Goal: Information Seeking & Learning: Check status

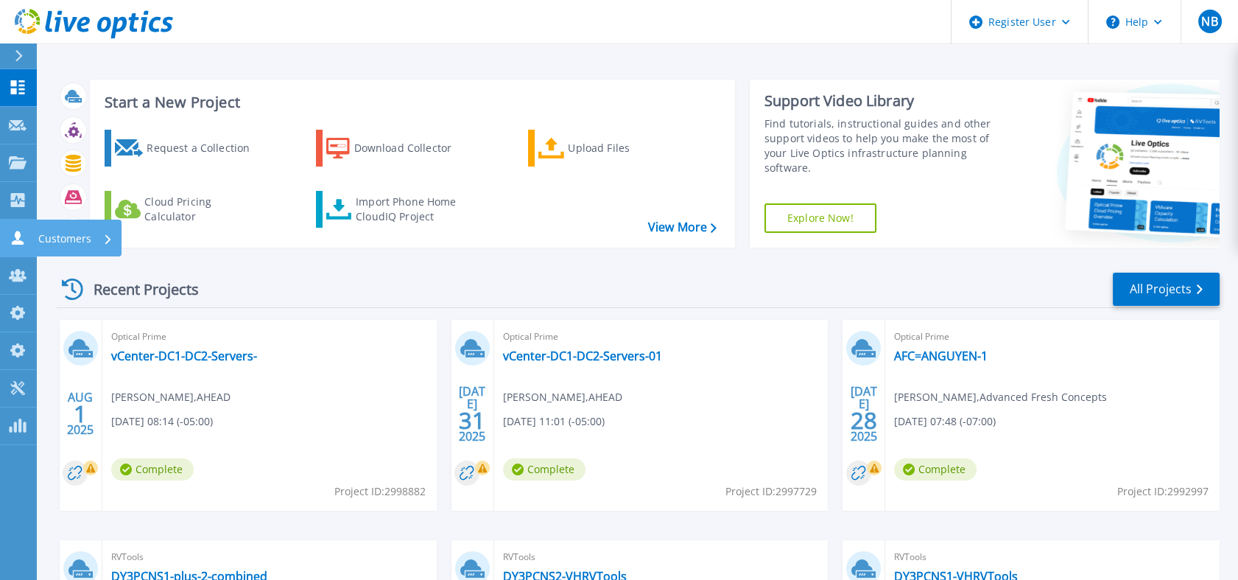
click at [14, 234] on icon at bounding box center [18, 238] width 18 height 14
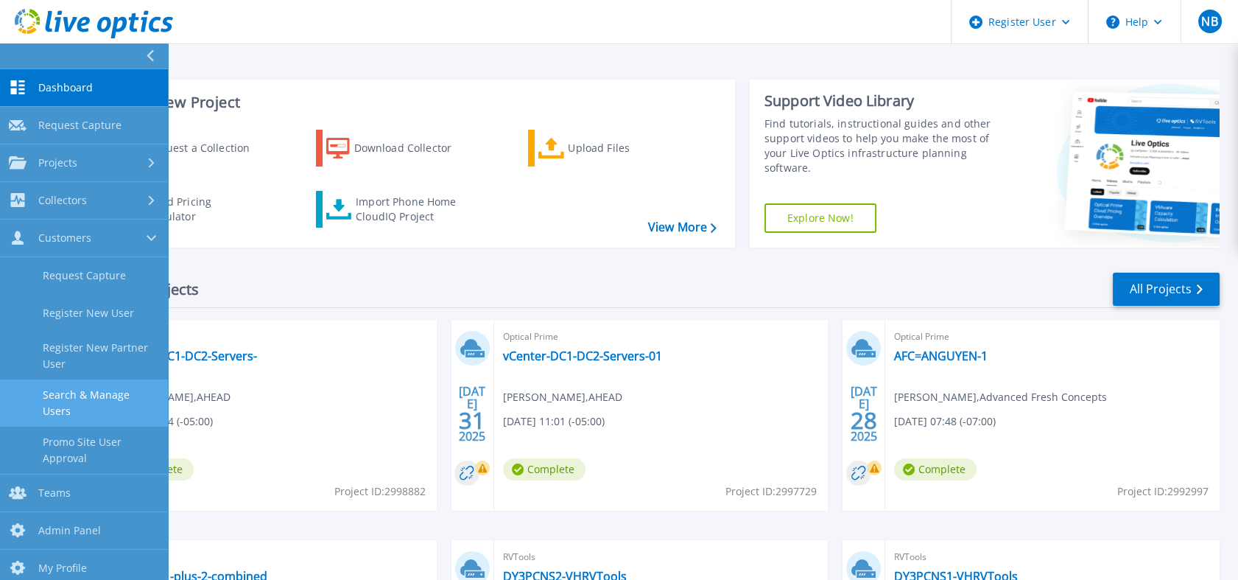
click at [82, 396] on link "Search & Manage Users" at bounding box center [84, 402] width 168 height 47
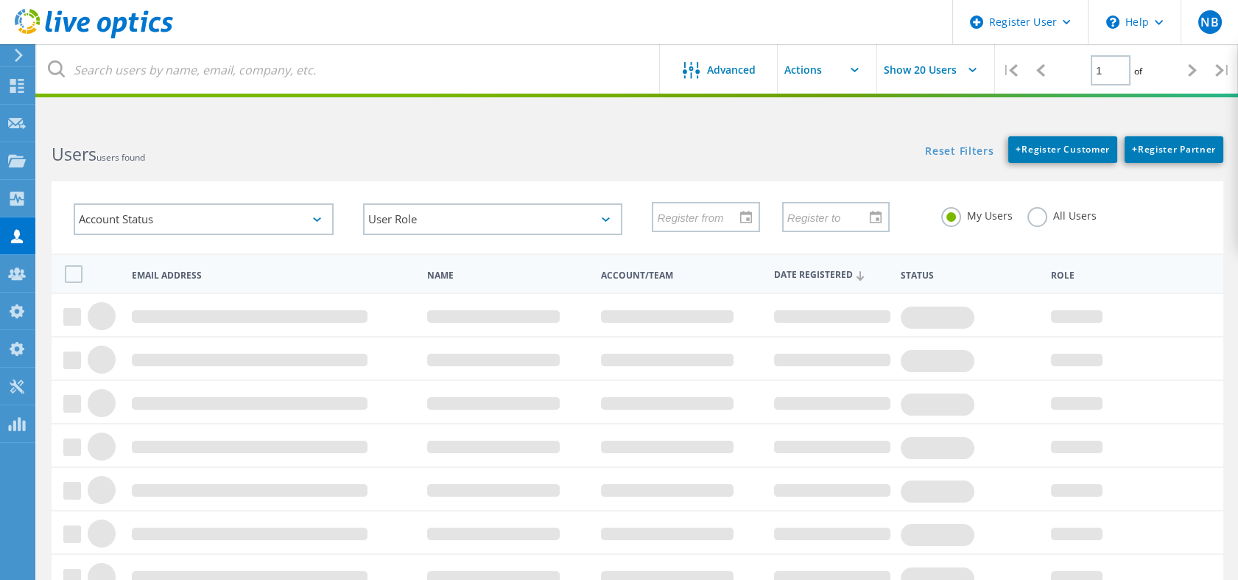
click at [333, 97] on html "Register User \n Help Explore Helpful Articles Contact Support NB Dell Admin Us…" at bounding box center [619, 393] width 1238 height 786
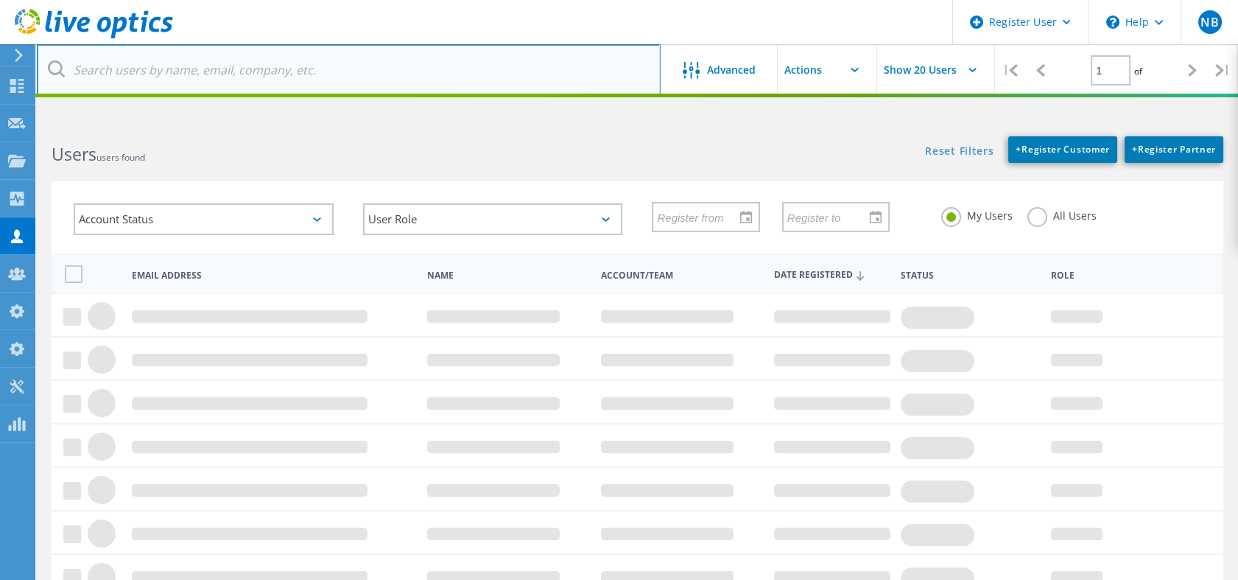
click at [333, 71] on input "text" at bounding box center [349, 70] width 624 height 52
paste input "3014498"
type input "3014498"
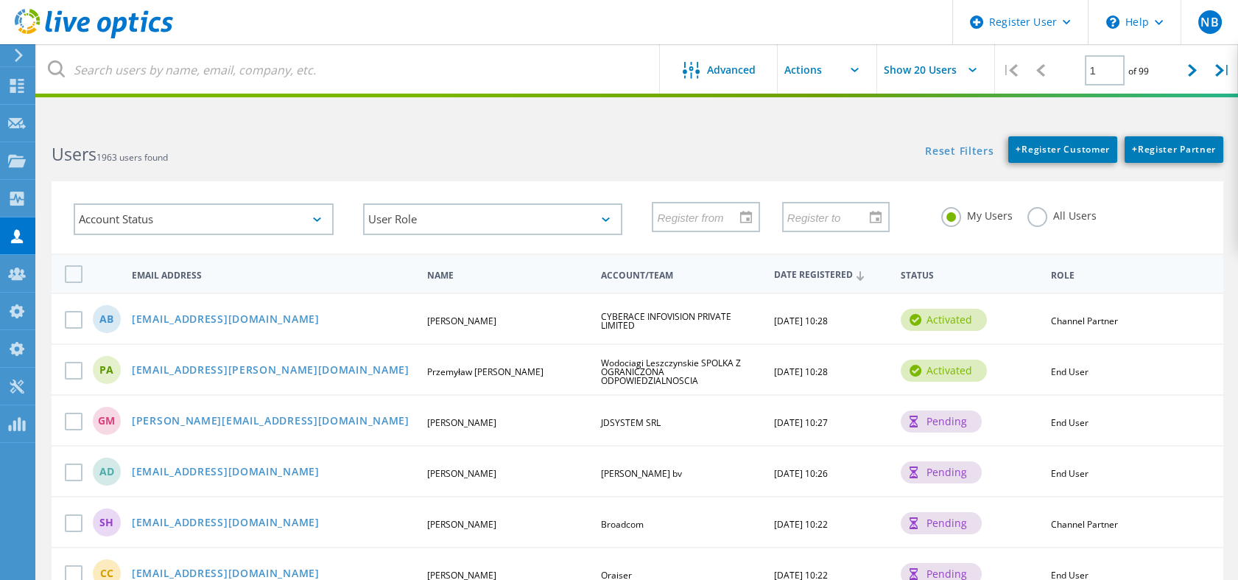
click at [133, 32] on icon at bounding box center [94, 24] width 158 height 30
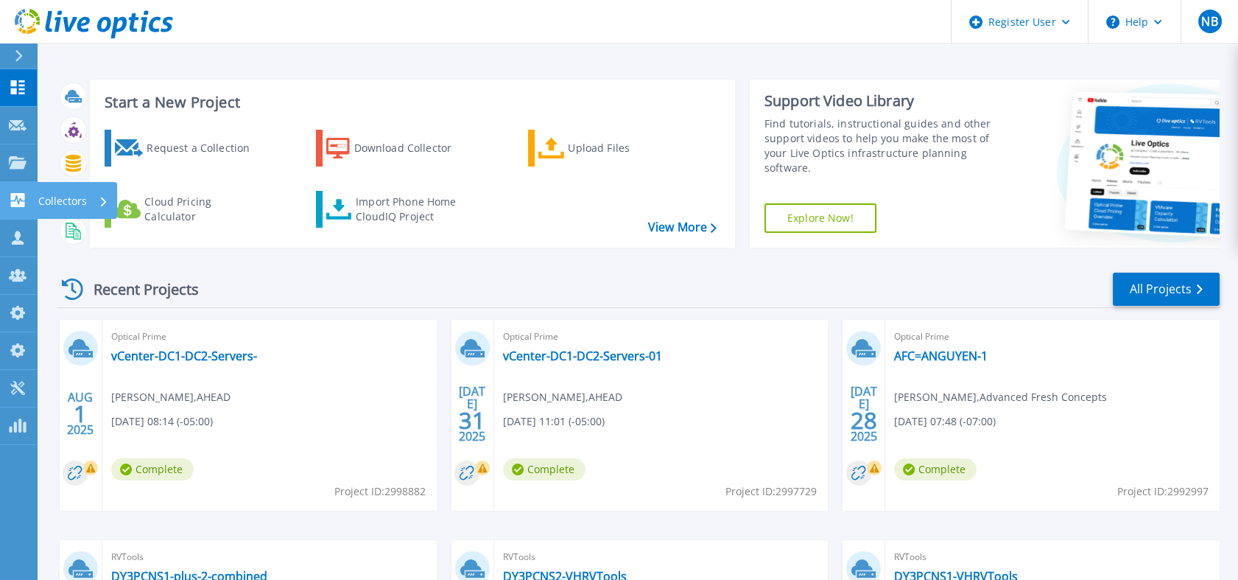
click at [13, 211] on link "Collectors Collectors" at bounding box center [18, 201] width 37 height 38
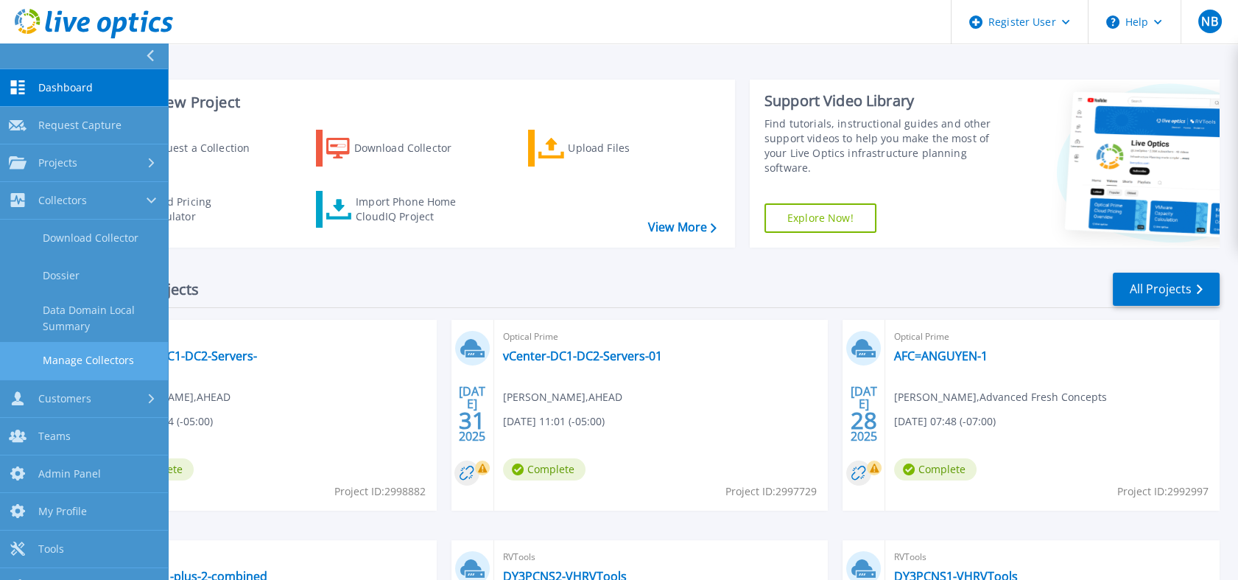
click at [89, 362] on link "Manage Collectors" at bounding box center [84, 361] width 168 height 38
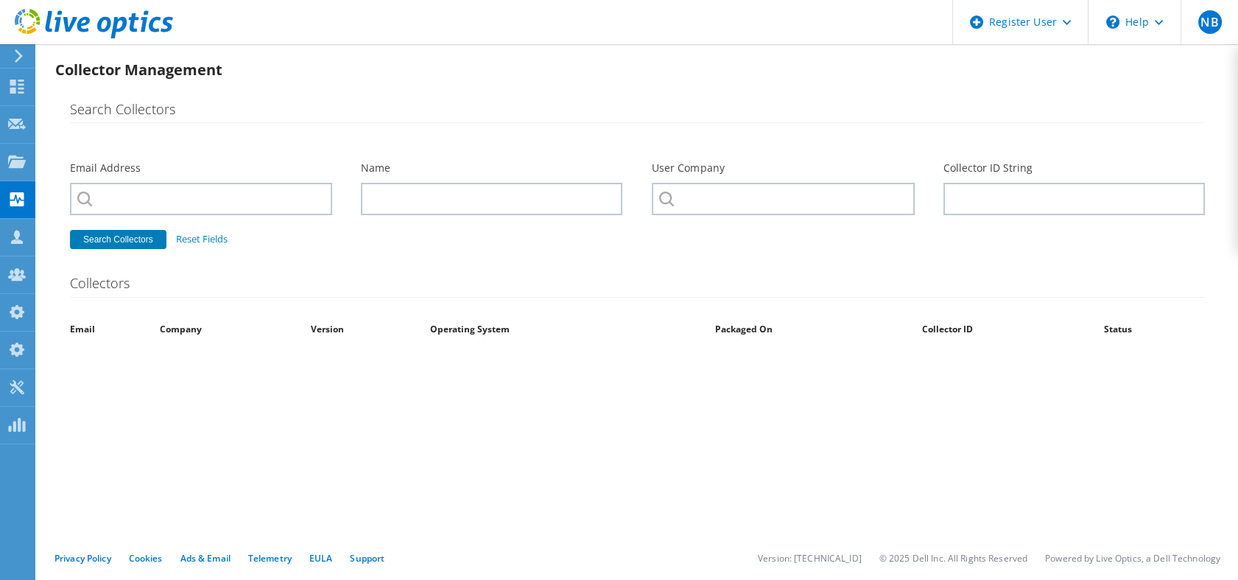
click at [141, 4] on div at bounding box center [86, 24] width 173 height 49
click at [133, 28] on use at bounding box center [94, 23] width 158 height 29
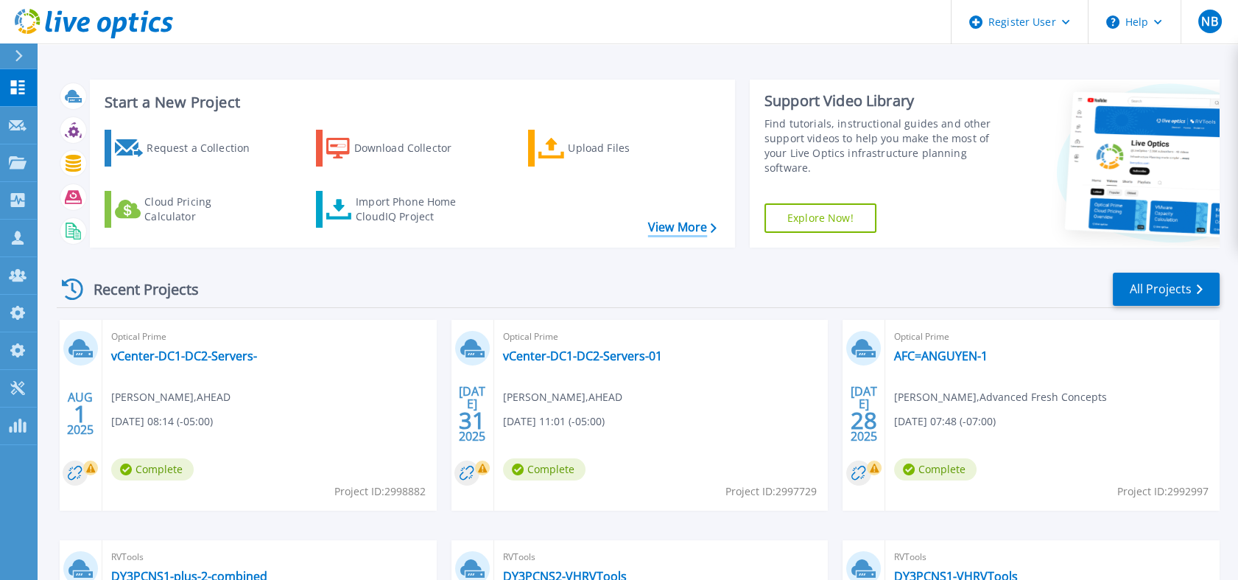
click at [707, 234] on link "View More" at bounding box center [682, 227] width 69 height 14
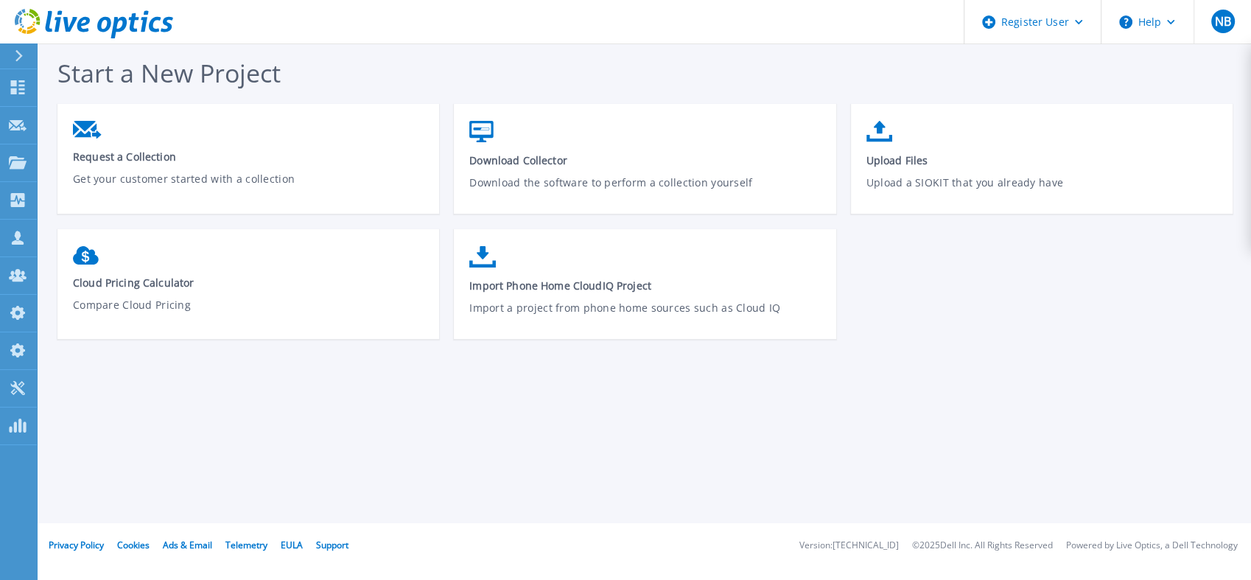
click at [130, 30] on icon at bounding box center [94, 24] width 158 height 30
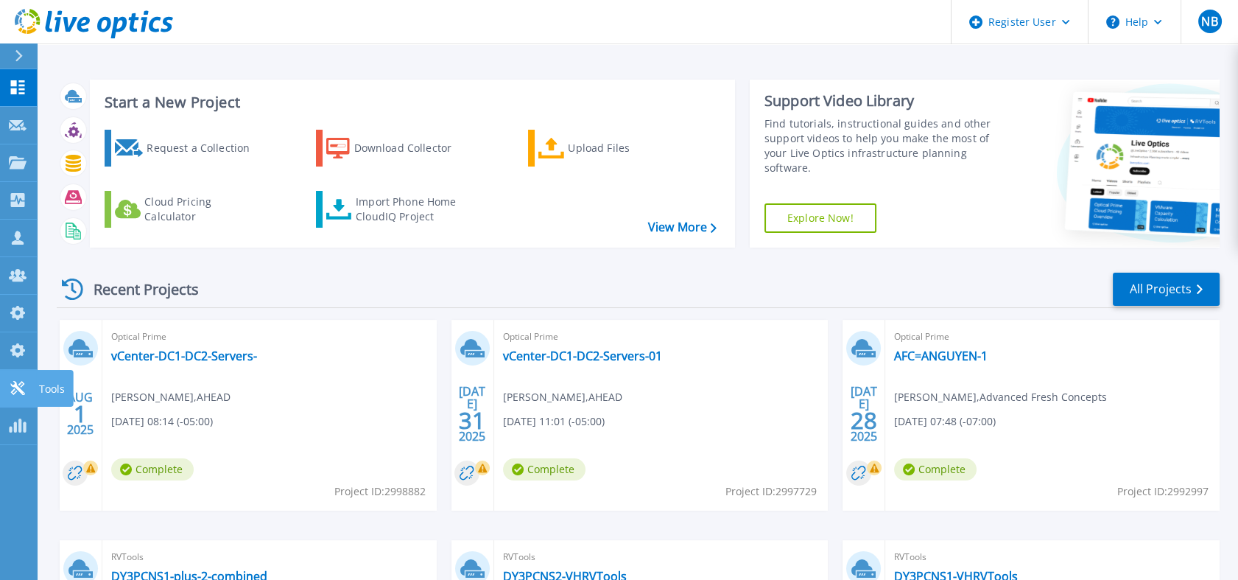
click at [9, 385] on icon at bounding box center [18, 388] width 18 height 14
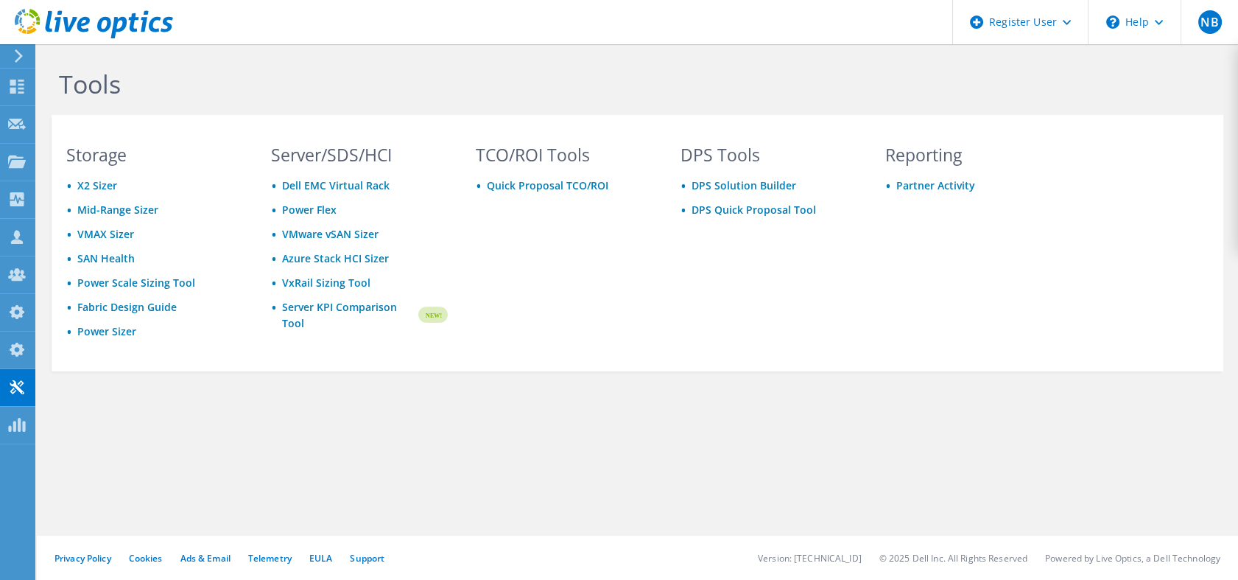
click at [79, 24] on use at bounding box center [94, 23] width 158 height 29
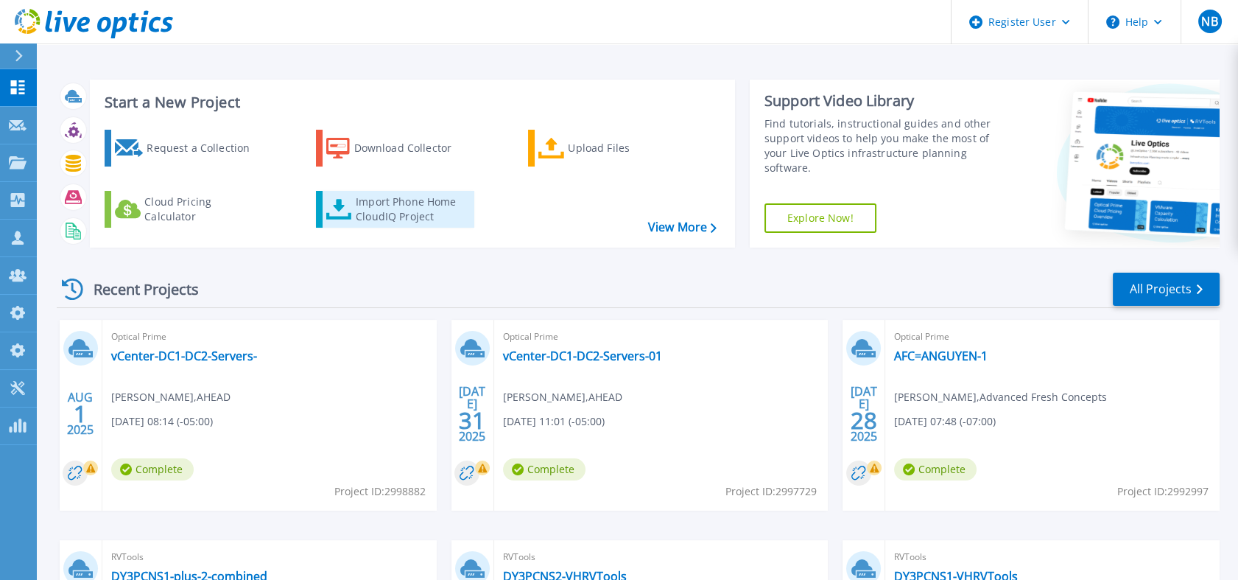
click at [395, 211] on div "Import Phone Home CloudIQ Project" at bounding box center [413, 208] width 115 height 29
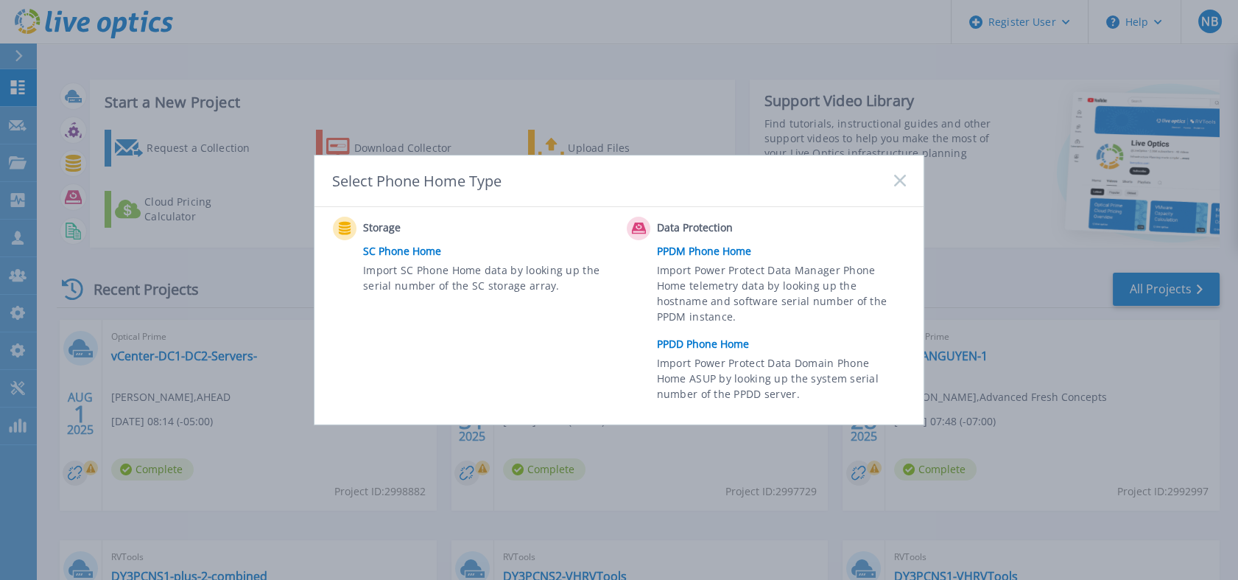
click at [715, 343] on link "PPDD Phone Home" at bounding box center [785, 344] width 256 height 22
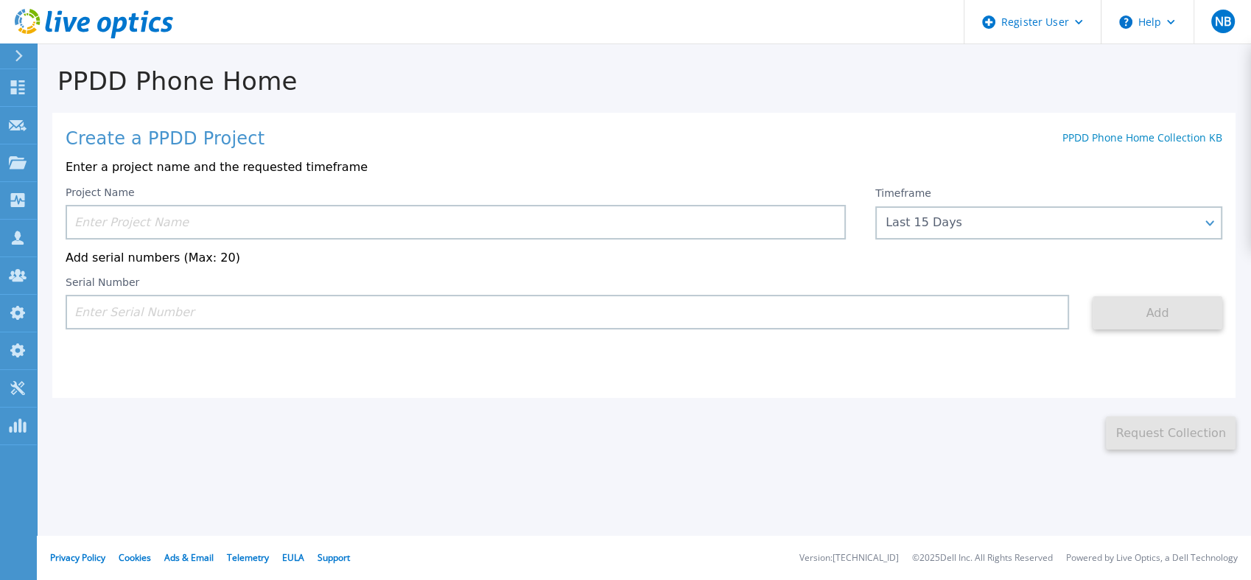
click at [272, 320] on input at bounding box center [567, 312] width 1003 height 35
paste input "3014498"
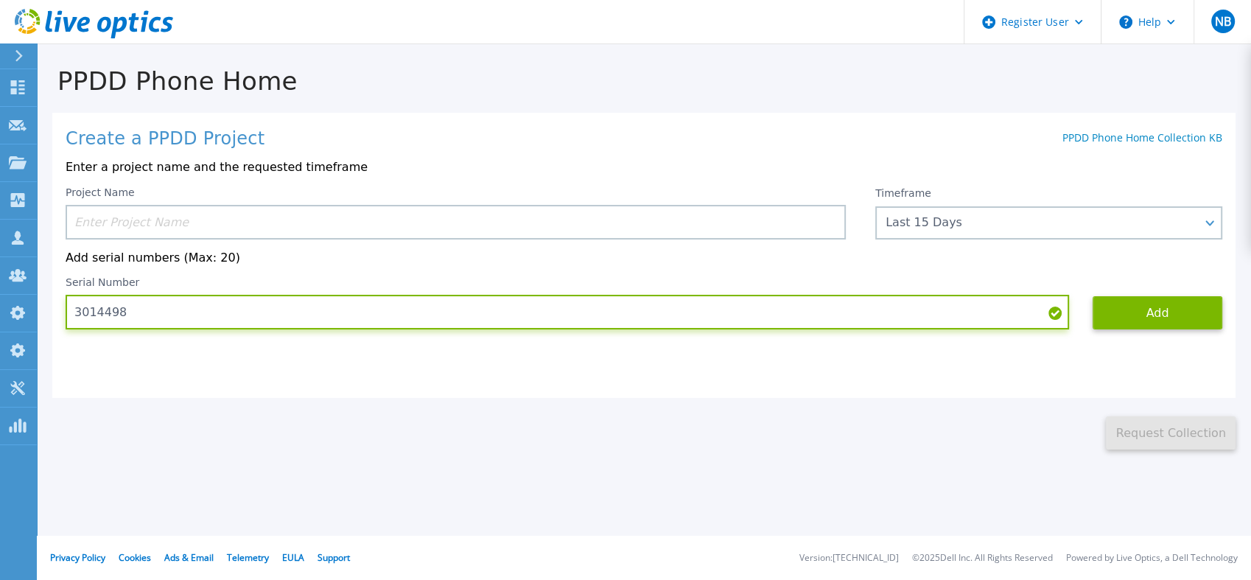
type input "3014498"
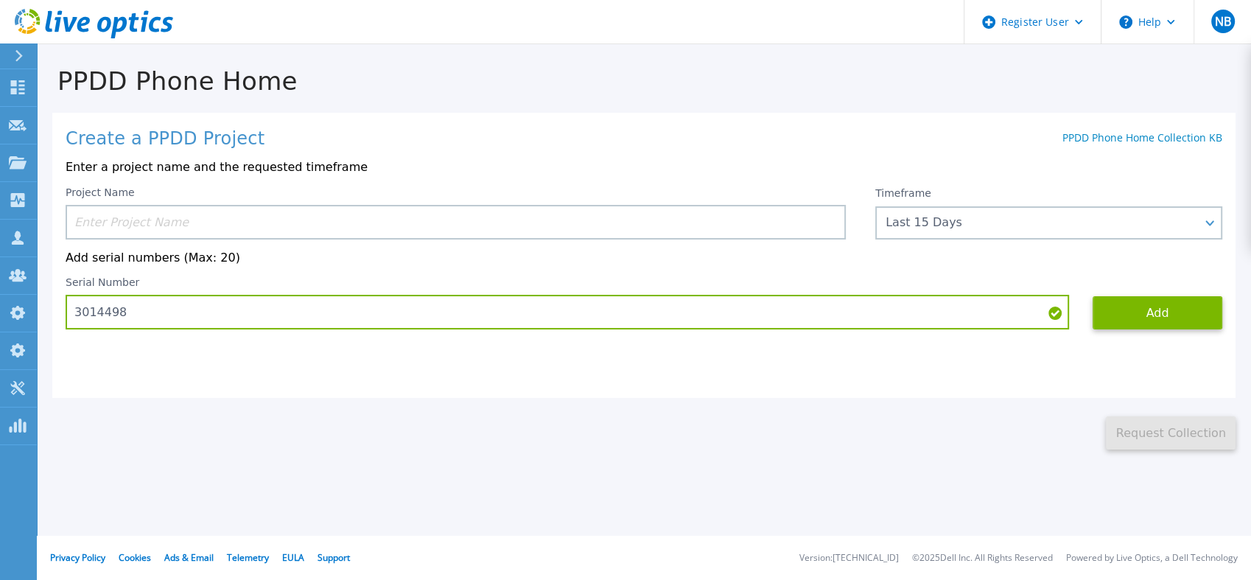
click at [413, 200] on div "Project Name" at bounding box center [456, 212] width 780 height 53
click at [391, 215] on input at bounding box center [456, 222] width 780 height 35
paste input "214281470"
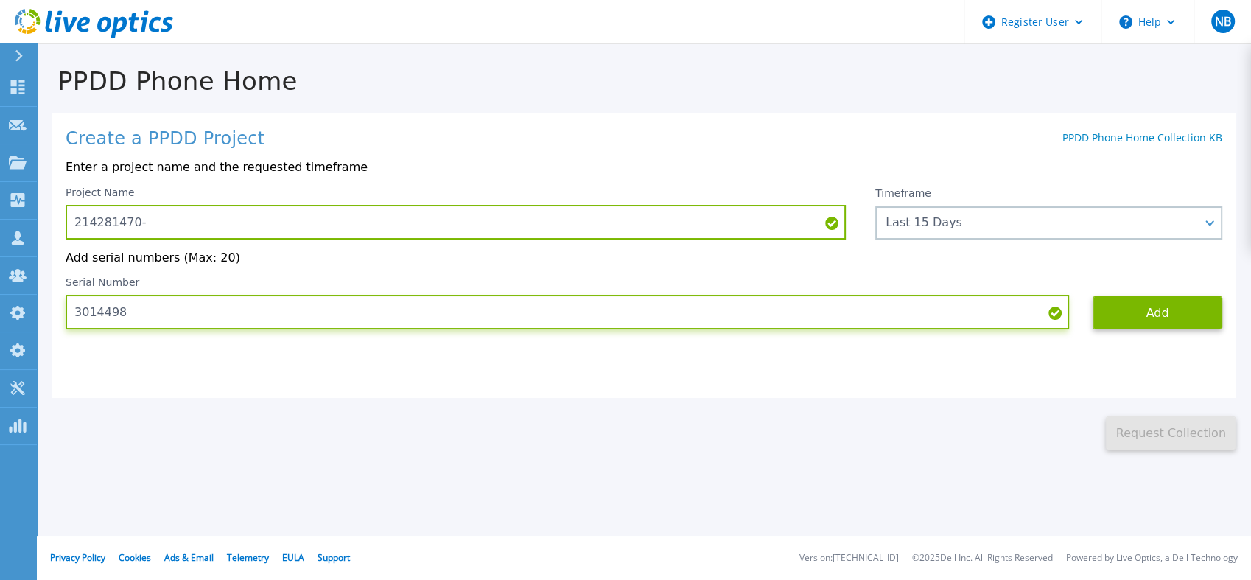
drag, startPoint x: 159, startPoint y: 308, endPoint x: 65, endPoint y: 308, distance: 94.3
click at [66, 308] on input "3014498" at bounding box center [567, 312] width 1003 height 35
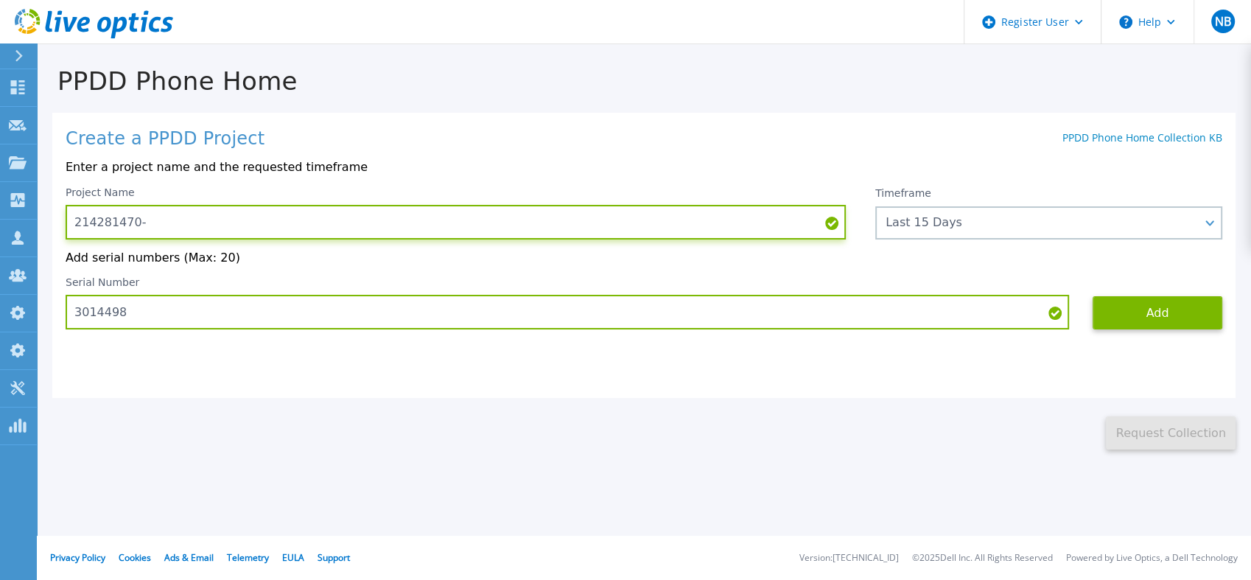
click at [172, 224] on input "214281470-" at bounding box center [456, 222] width 780 height 35
paste input "3014498"
type input "214281470-3014498"
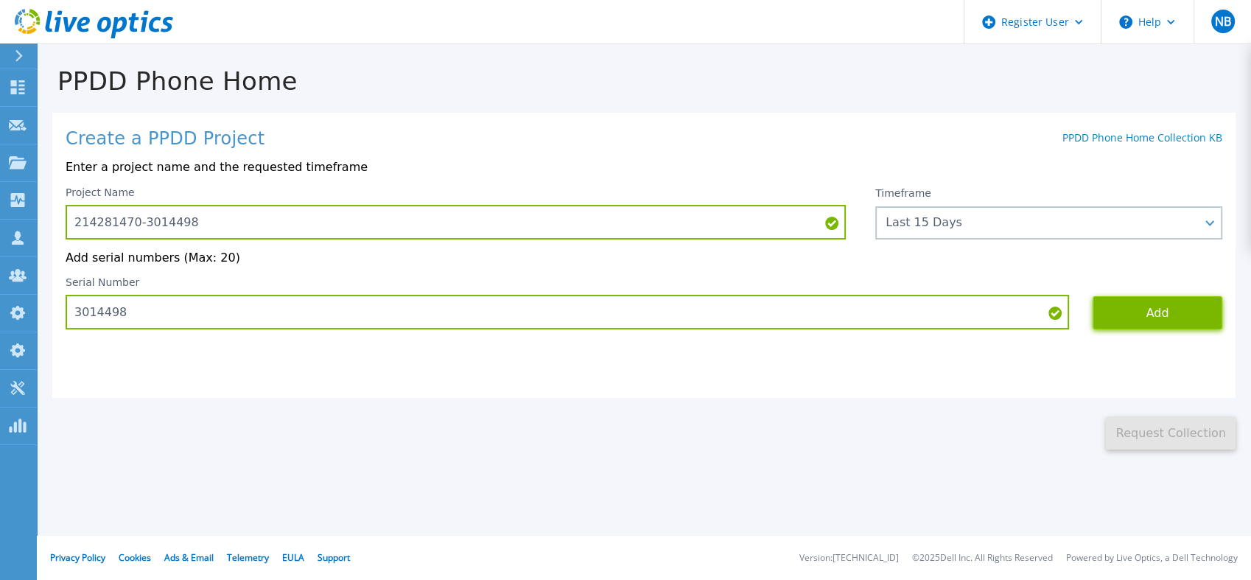
click at [1137, 309] on button "Add" at bounding box center [1157, 312] width 130 height 33
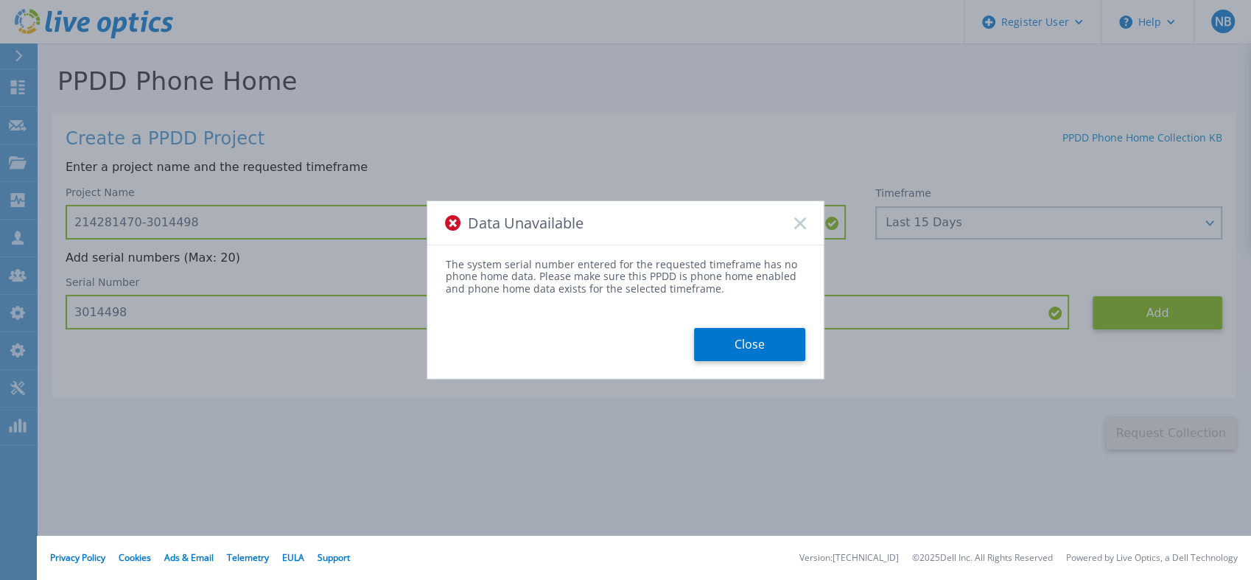
click at [802, 228] on icon at bounding box center [800, 223] width 12 height 12
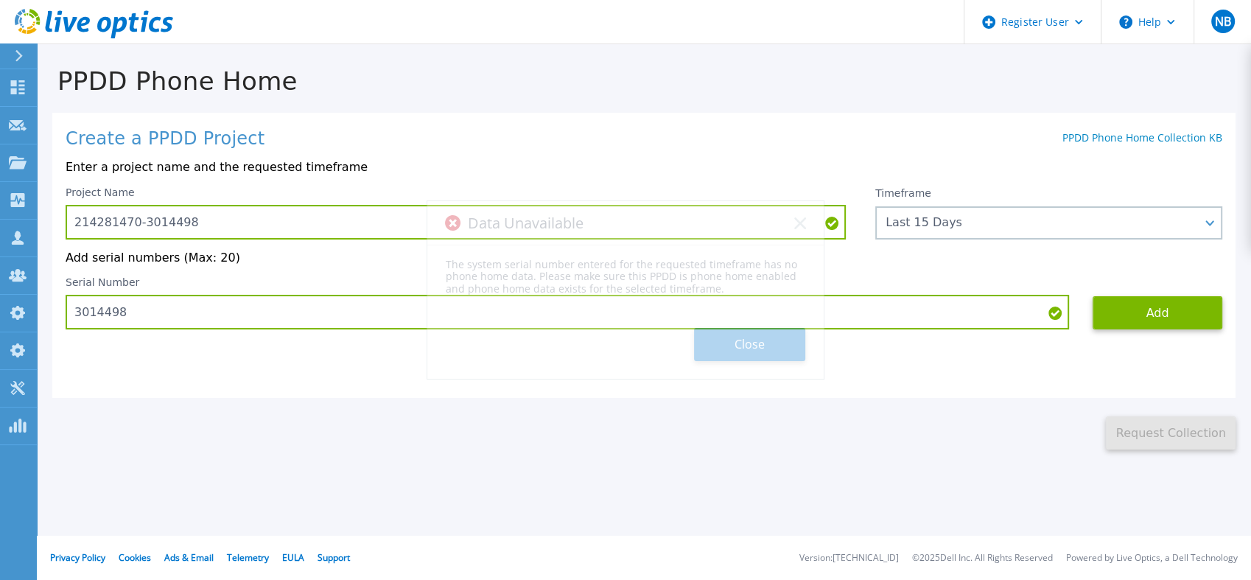
click at [962, 219] on div "Data Unavailable The system serial number entered for the requested timeframe h…" at bounding box center [625, 290] width 1251 height 580
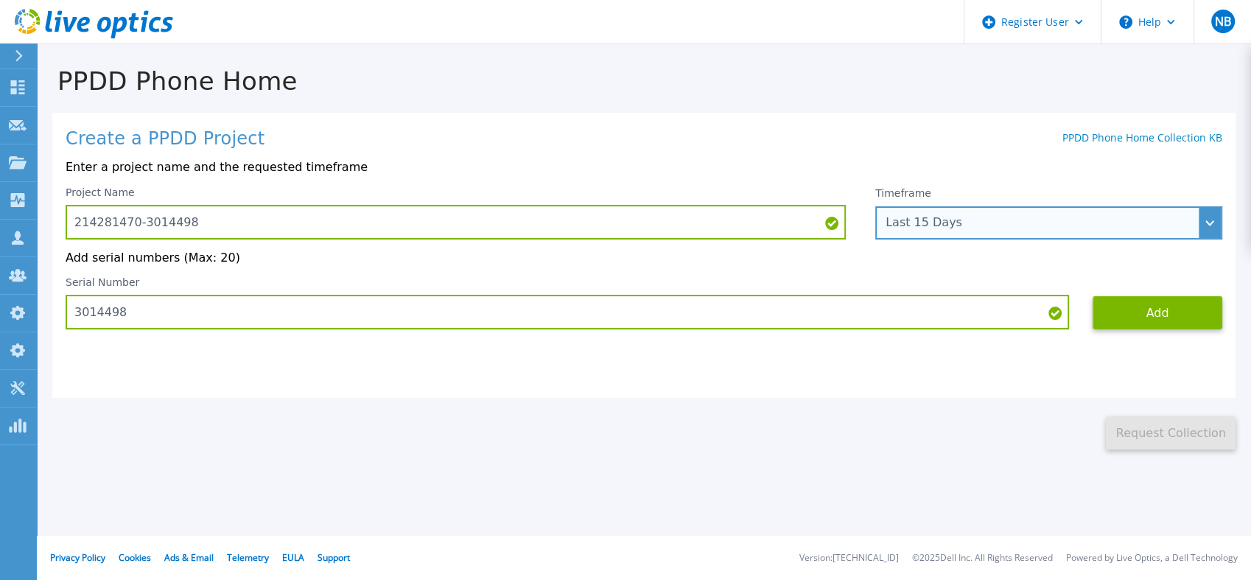
click at [962, 219] on div "Last 15 Days" at bounding box center [1040, 222] width 310 height 13
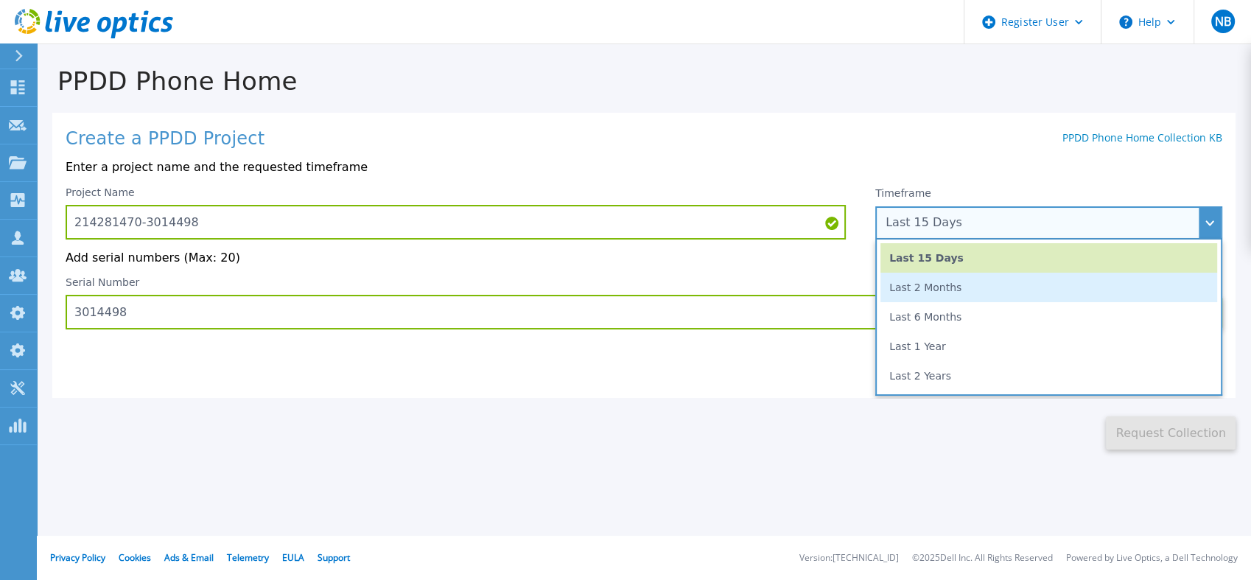
click at [936, 297] on li "Last 2 Months" at bounding box center [1048, 287] width 337 height 29
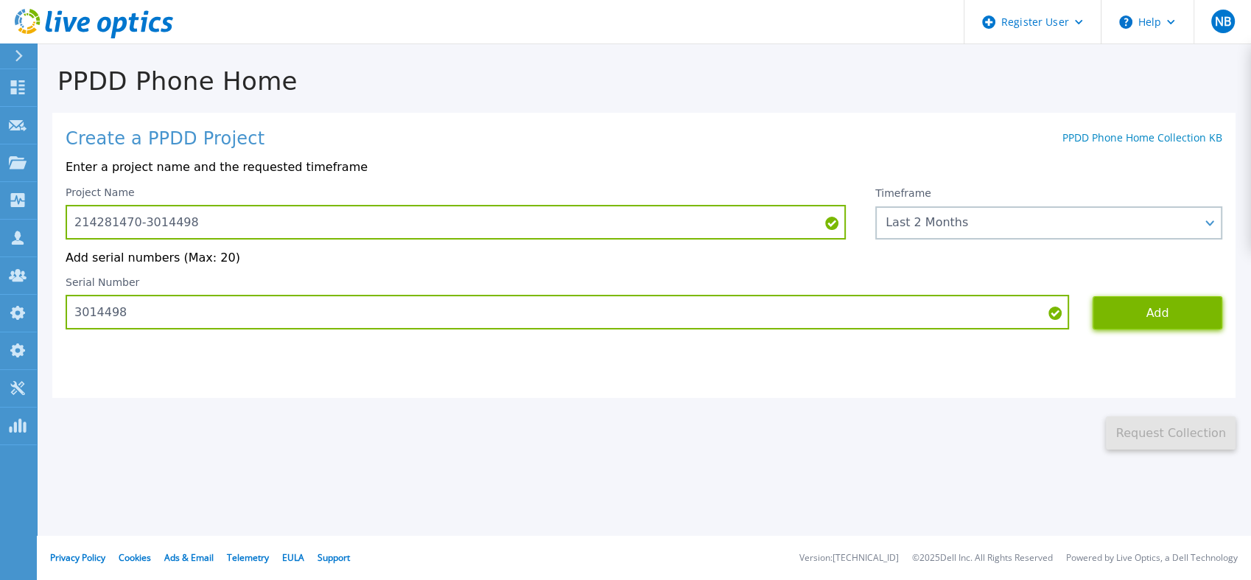
click at [1186, 324] on button "Add" at bounding box center [1157, 312] width 130 height 33
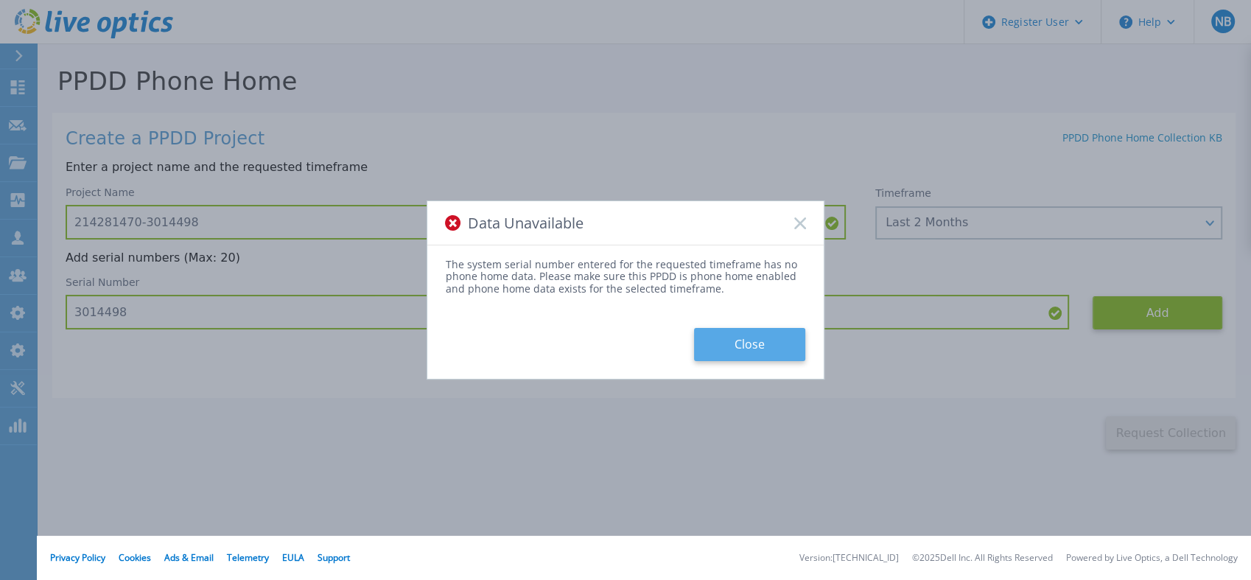
click at [729, 340] on button "Close" at bounding box center [749, 344] width 111 height 33
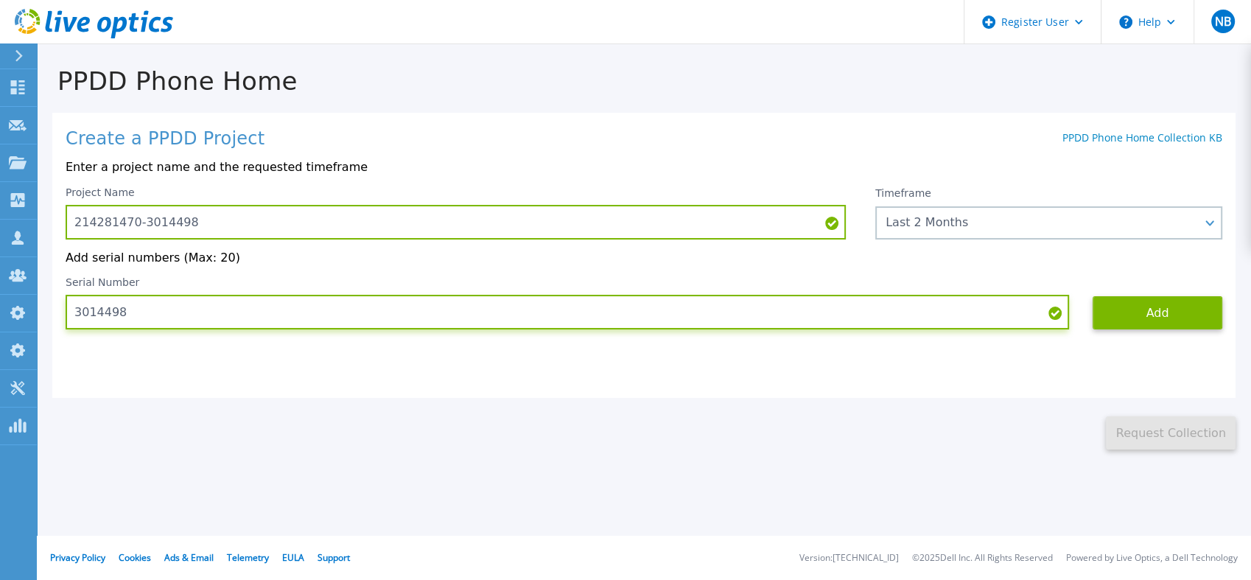
drag, startPoint x: 144, startPoint y: 310, endPoint x: 48, endPoint y: 313, distance: 96.5
click at [48, 313] on div "PPDD Phone Home Create a PPDD Project PPDD Phone Home Collection KB Enter a pro…" at bounding box center [644, 247] width 1214 height 404
paste input "6"
type input "3014496"
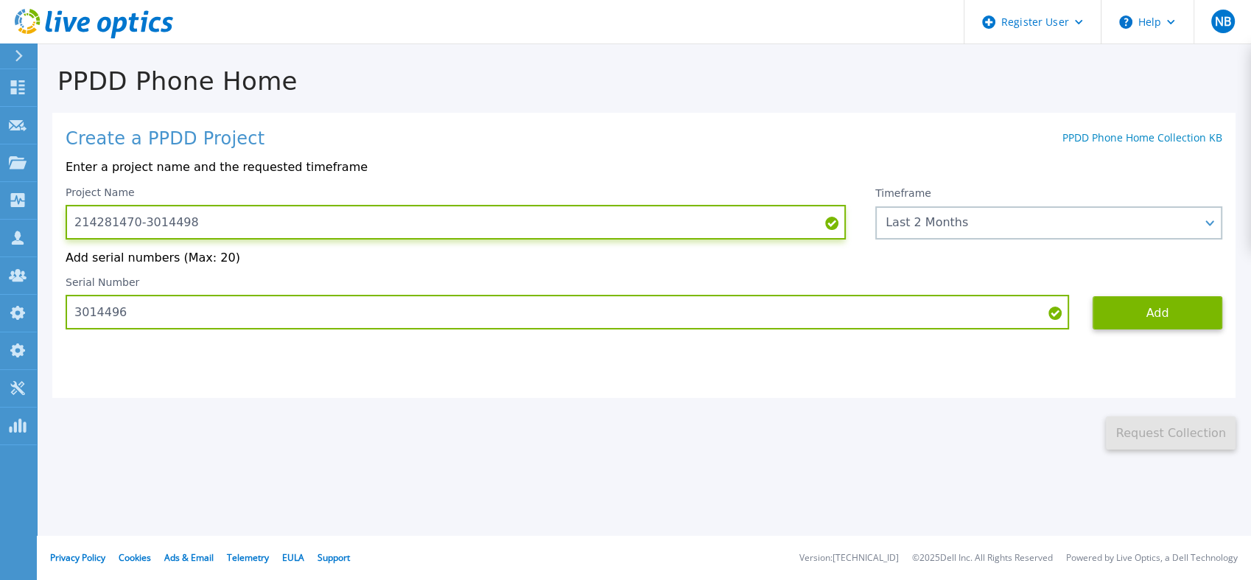
drag, startPoint x: 202, startPoint y: 213, endPoint x: 137, endPoint y: 234, distance: 68.3
click at [137, 234] on input "214281470-3014498" at bounding box center [456, 222] width 780 height 35
paste input "6"
type input "214281470-3014496"
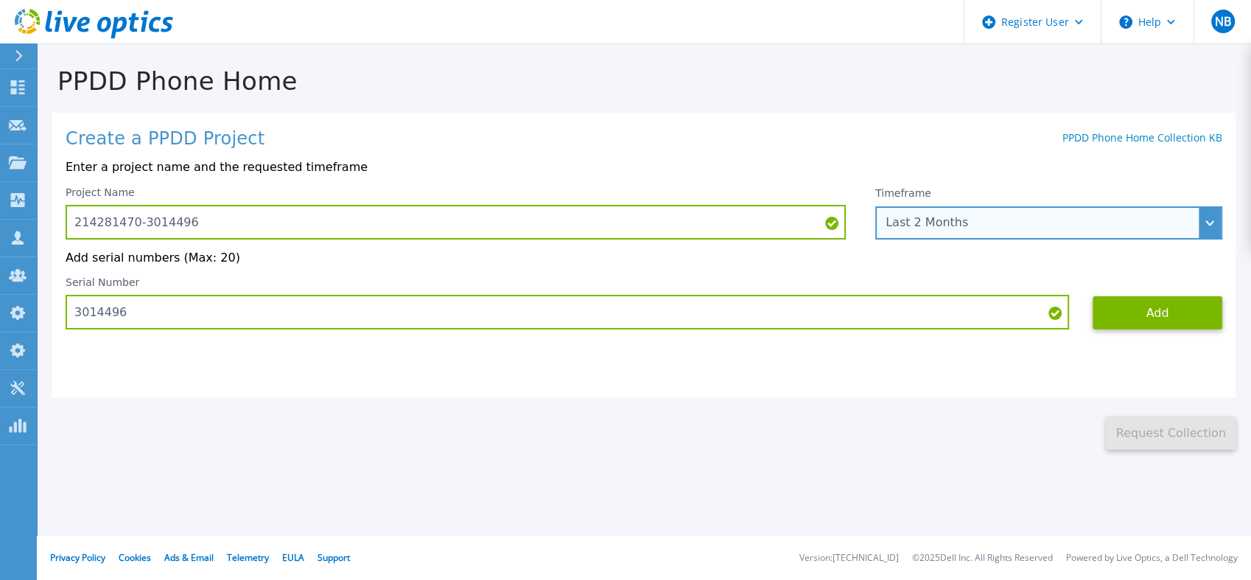
click at [1108, 221] on div "Last 2 Months" at bounding box center [1040, 222] width 310 height 13
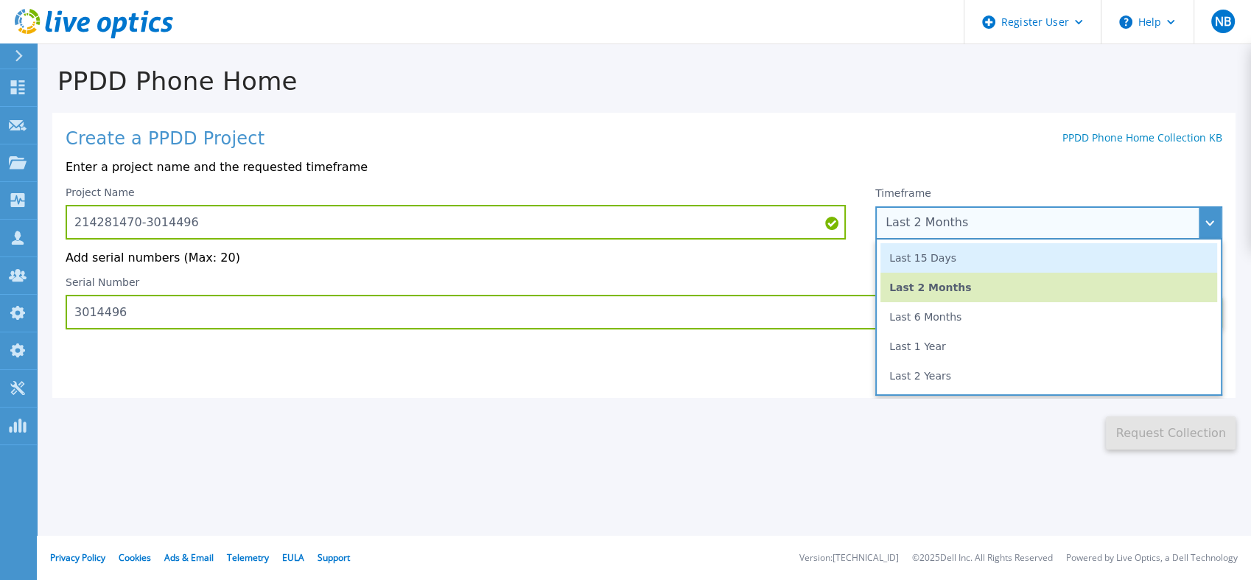
click at [1055, 267] on li "Last 15 Days" at bounding box center [1048, 257] width 337 height 29
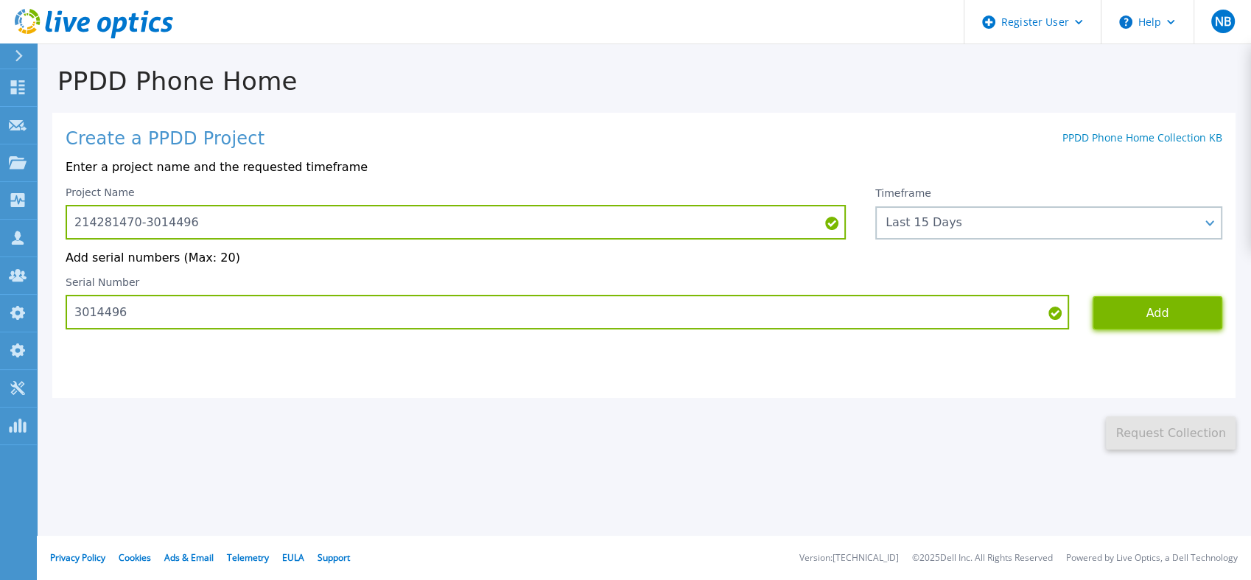
click at [1108, 306] on button "Add" at bounding box center [1157, 312] width 130 height 33
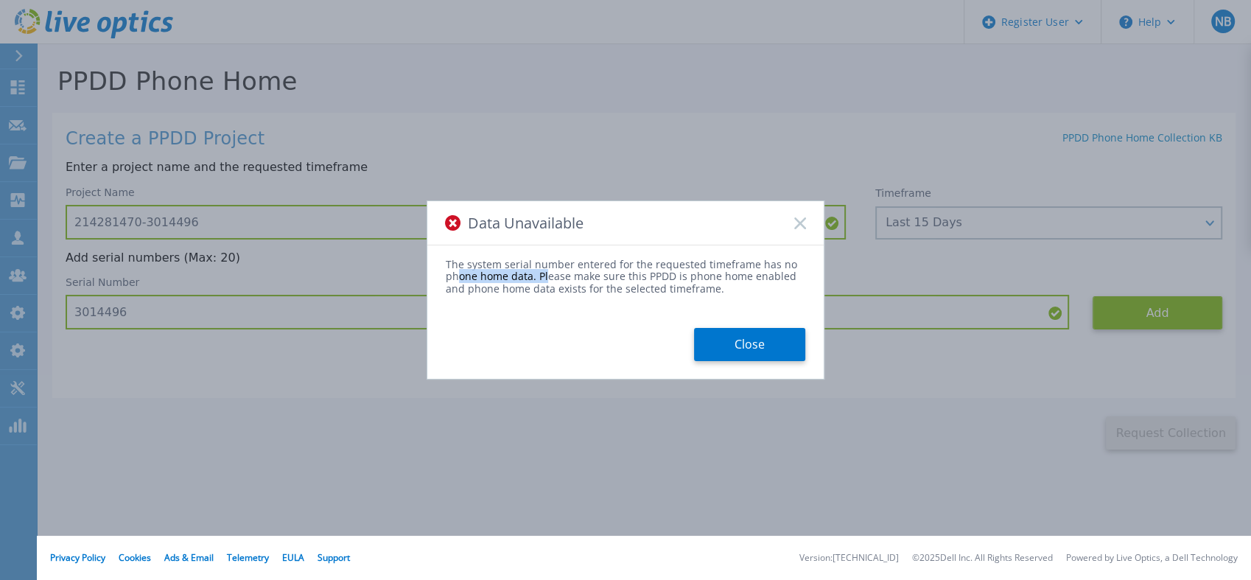
drag, startPoint x: 457, startPoint y: 277, endPoint x: 546, endPoint y: 280, distance: 88.5
click at [546, 280] on div "The system serial number entered for the requested timeframe has no phone home …" at bounding box center [625, 276] width 359 height 35
drag, startPoint x: 546, startPoint y: 280, endPoint x: 626, endPoint y: 288, distance: 80.7
click at [626, 288] on div "The system serial number entered for the requested timeframe has no phone home …" at bounding box center [625, 276] width 359 height 35
click at [799, 224] on rect at bounding box center [799, 223] width 13 height 13
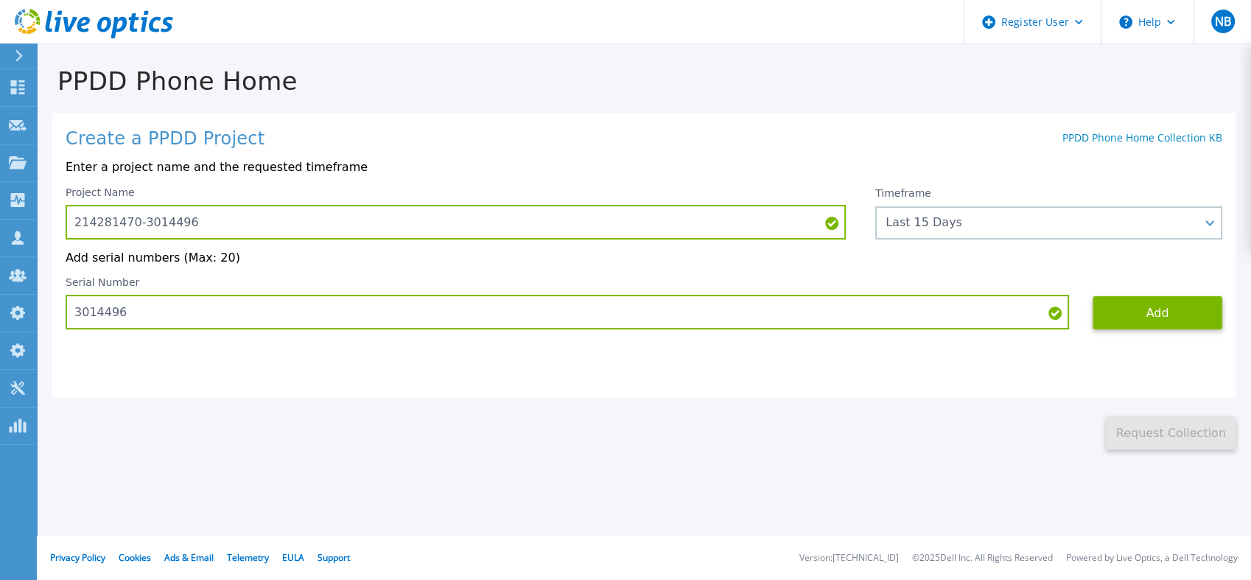
click at [153, 31] on icon at bounding box center [94, 24] width 158 height 30
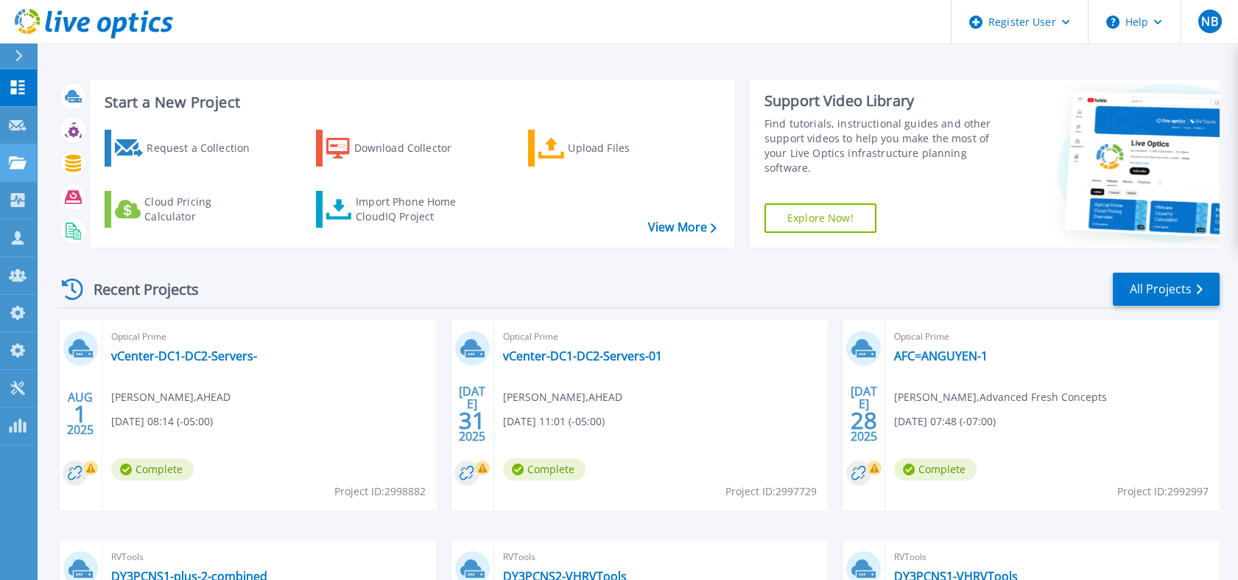
click at [0, 0] on div "Projects" at bounding box center [0, 0] width 0 height 0
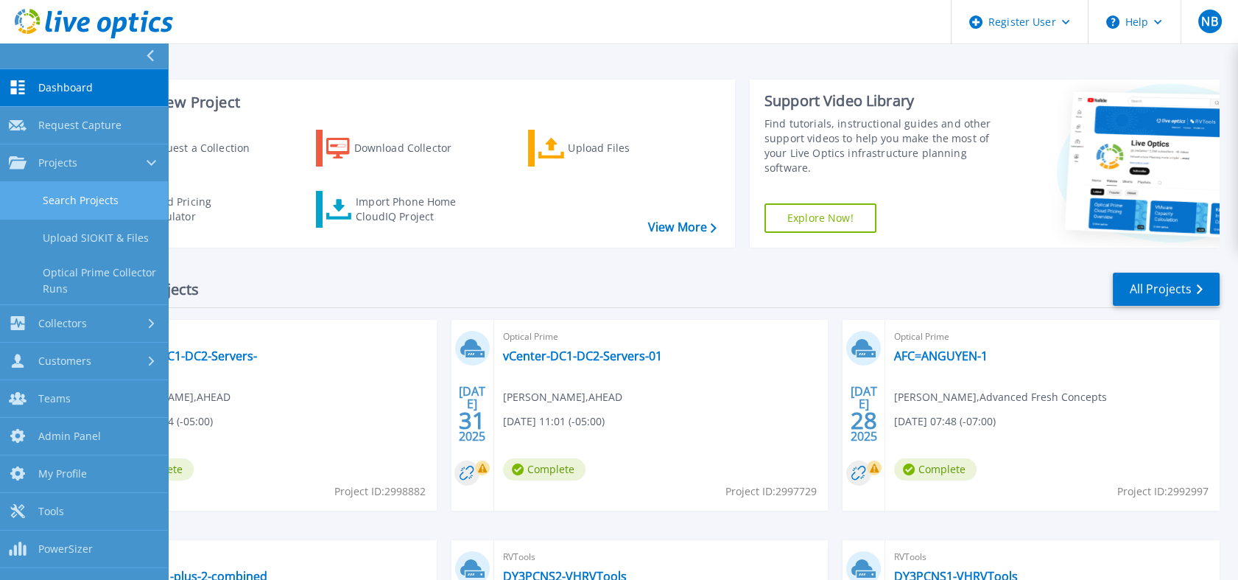
click at [80, 189] on link "Search Projects" at bounding box center [84, 201] width 168 height 38
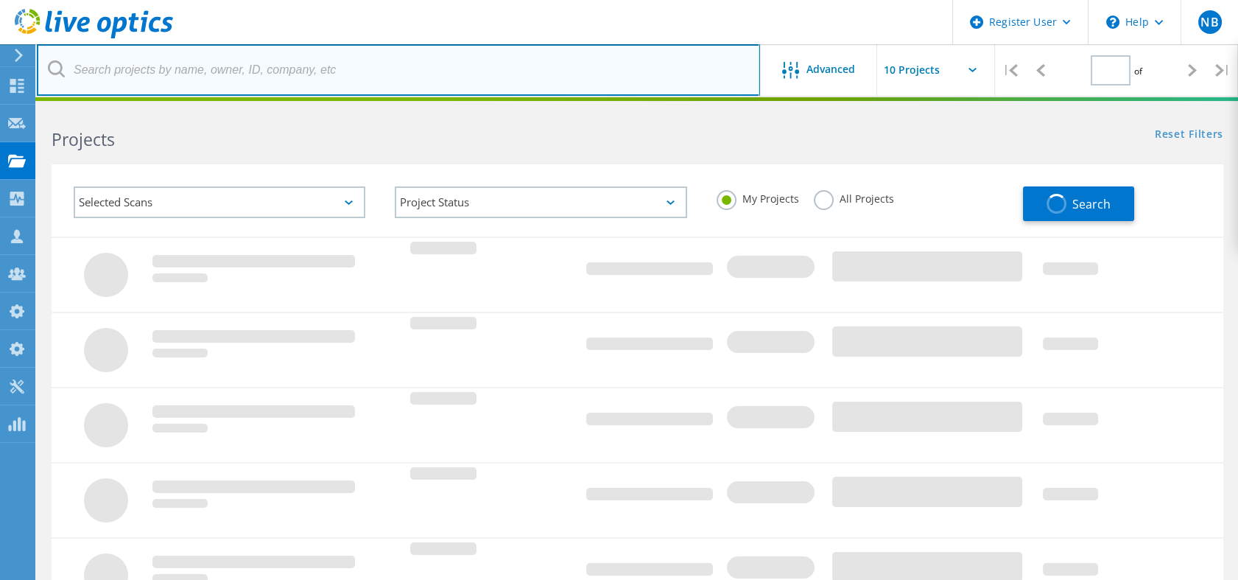
click at [208, 61] on input "text" at bounding box center [398, 70] width 723 height 52
paste input "3014498"
type input "3014498"
type input "1"
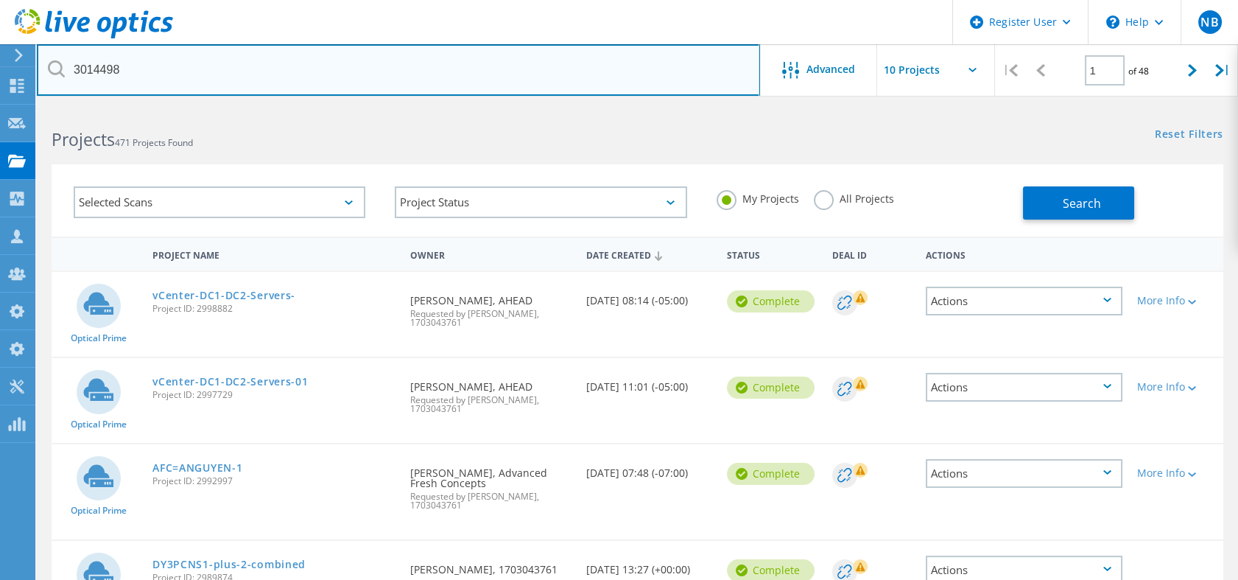
type input "3014498"
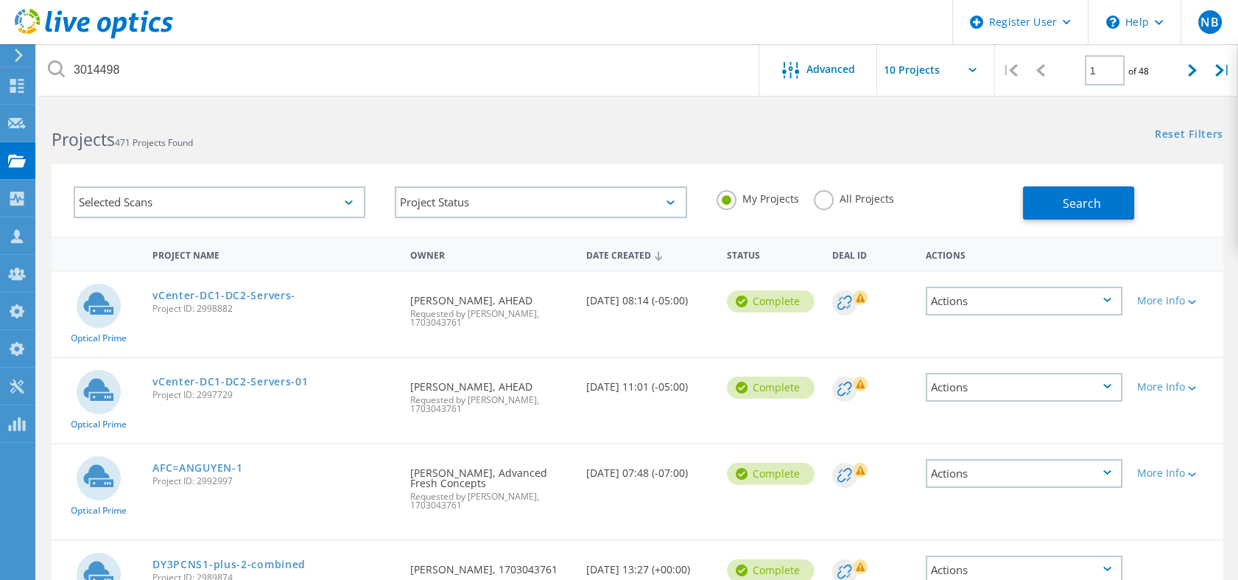
click at [835, 194] on label "All Projects" at bounding box center [854, 197] width 80 height 14
click at [0, 0] on input "All Projects" at bounding box center [0, 0] width 0 height 0
click at [1067, 205] on span "Search" at bounding box center [1082, 203] width 38 height 16
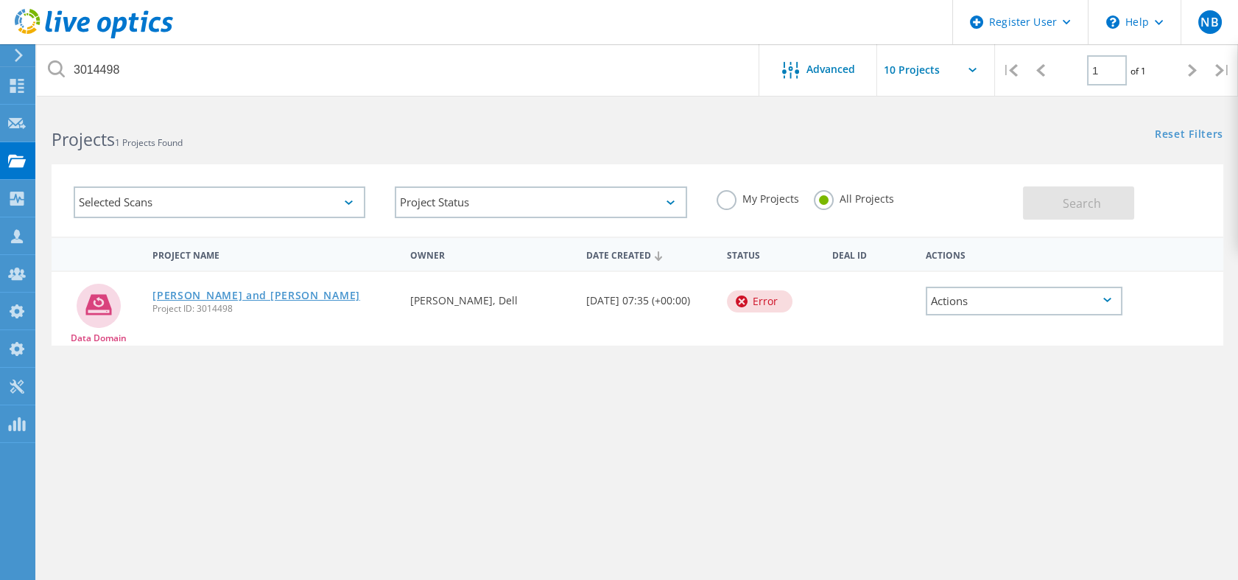
click at [189, 294] on link "[PERSON_NAME] and [PERSON_NAME]" at bounding box center [256, 295] width 208 height 10
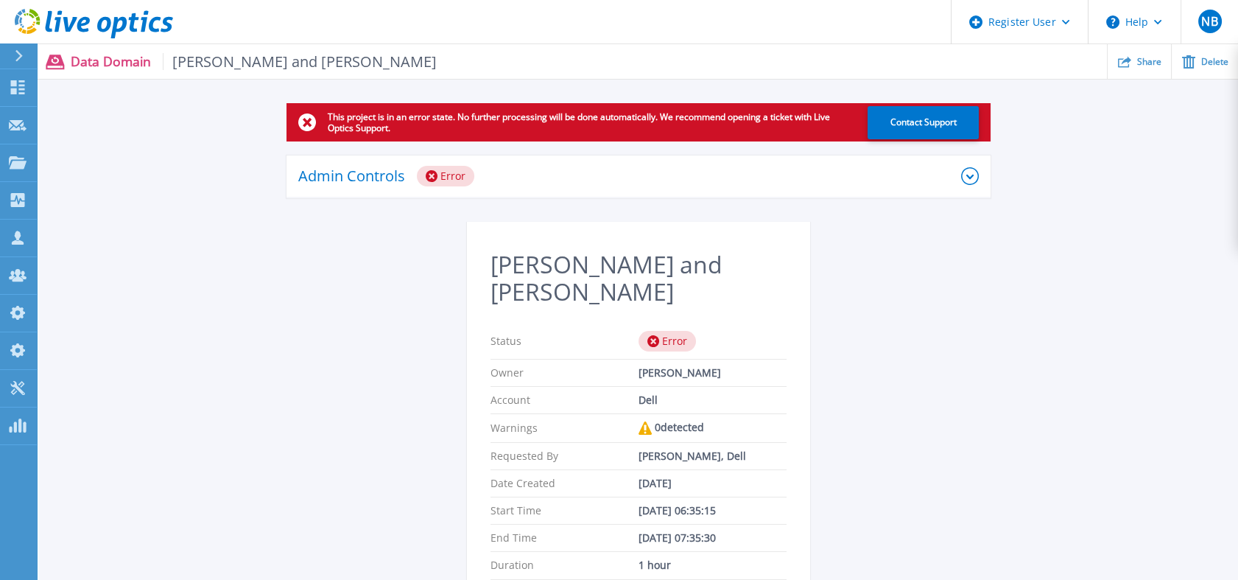
click at [627, 184] on div "Admin Controls Error" at bounding box center [629, 176] width 663 height 21
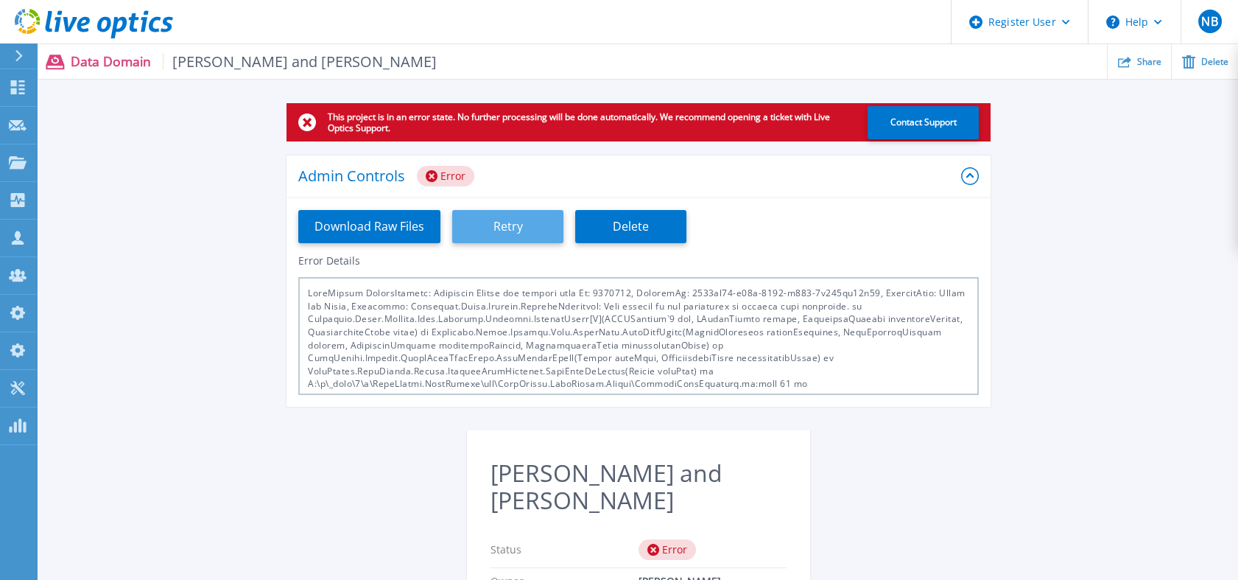
click at [516, 220] on button "Retry" at bounding box center [507, 226] width 111 height 33
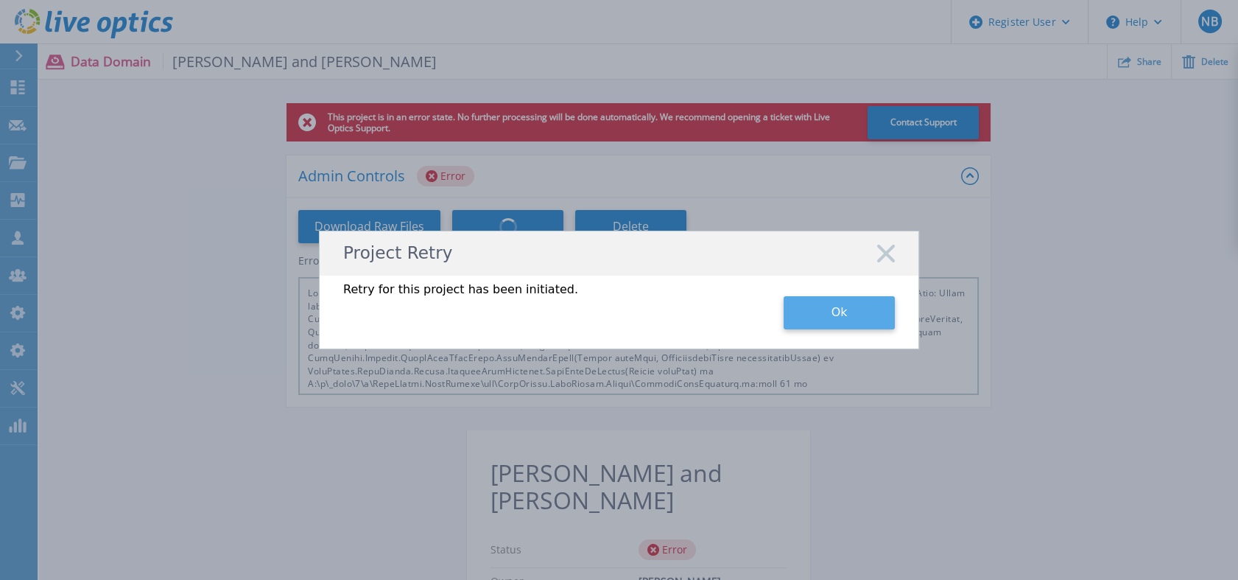
click at [805, 301] on button "Ok" at bounding box center [839, 312] width 111 height 33
